Goal: Information Seeking & Learning: Learn about a topic

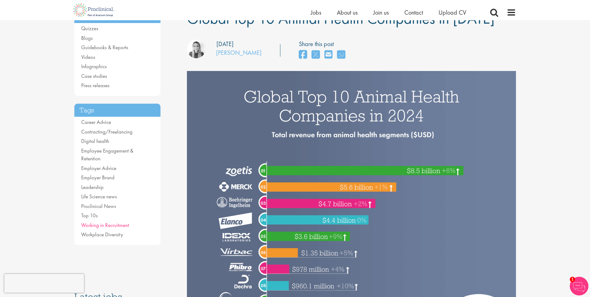
scroll to position [62, 0]
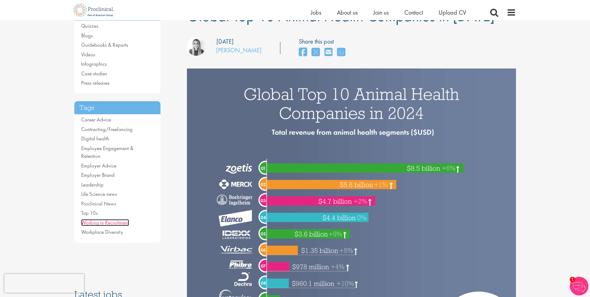
click at [115, 219] on link "Working in Recruitment" at bounding box center [105, 222] width 48 height 7
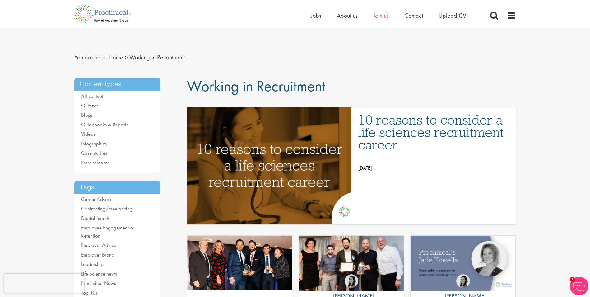
click at [389, 12] on span "Join us" at bounding box center [381, 16] width 16 height 8
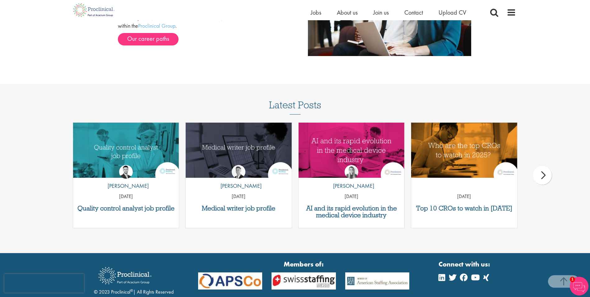
scroll to position [777, 0]
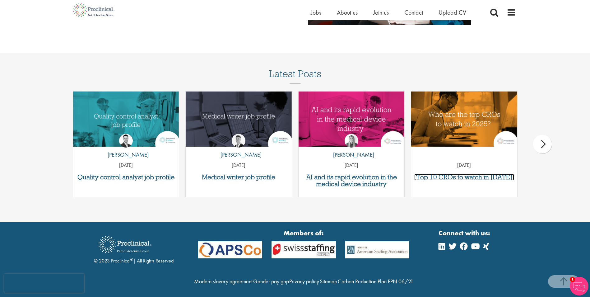
drag, startPoint x: 464, startPoint y: 175, endPoint x: 413, endPoint y: 185, distance: 51.7
click at [464, 175] on h3 "Top 10 CROs to watch in [DATE]" at bounding box center [464, 177] width 100 height 7
